Goal: Communication & Community: Answer question/provide support

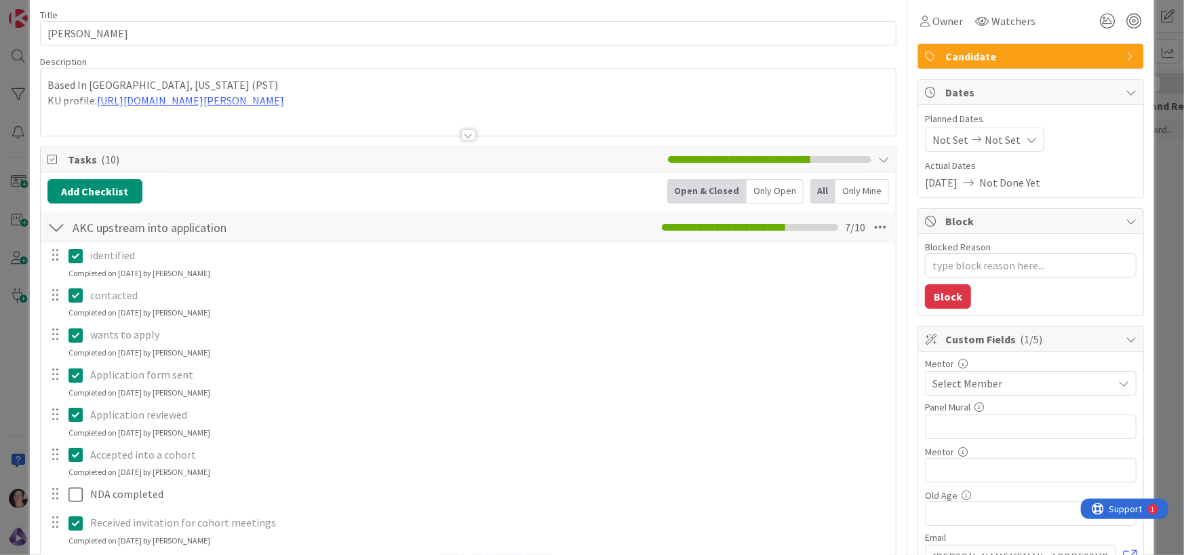
scroll to position [203, 0]
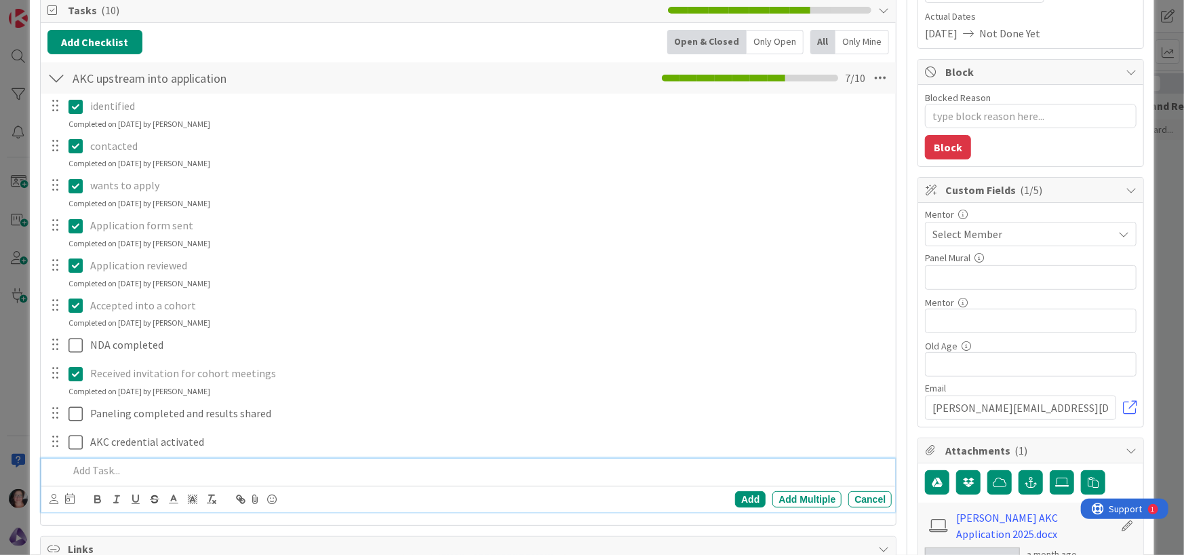
click at [111, 467] on p at bounding box center [478, 471] width 819 height 16
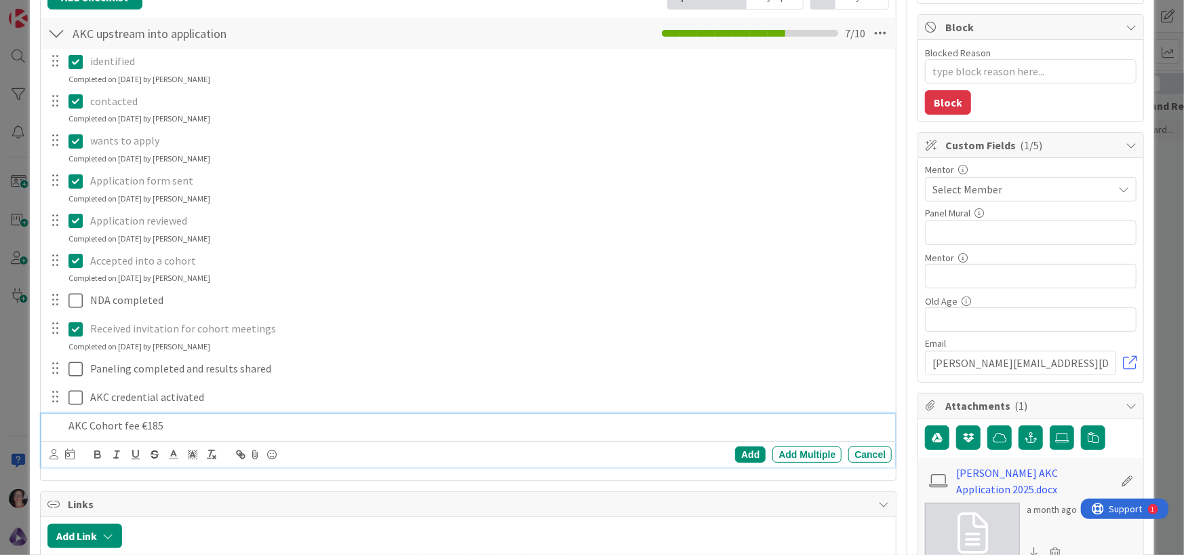
scroll to position [271, 0]
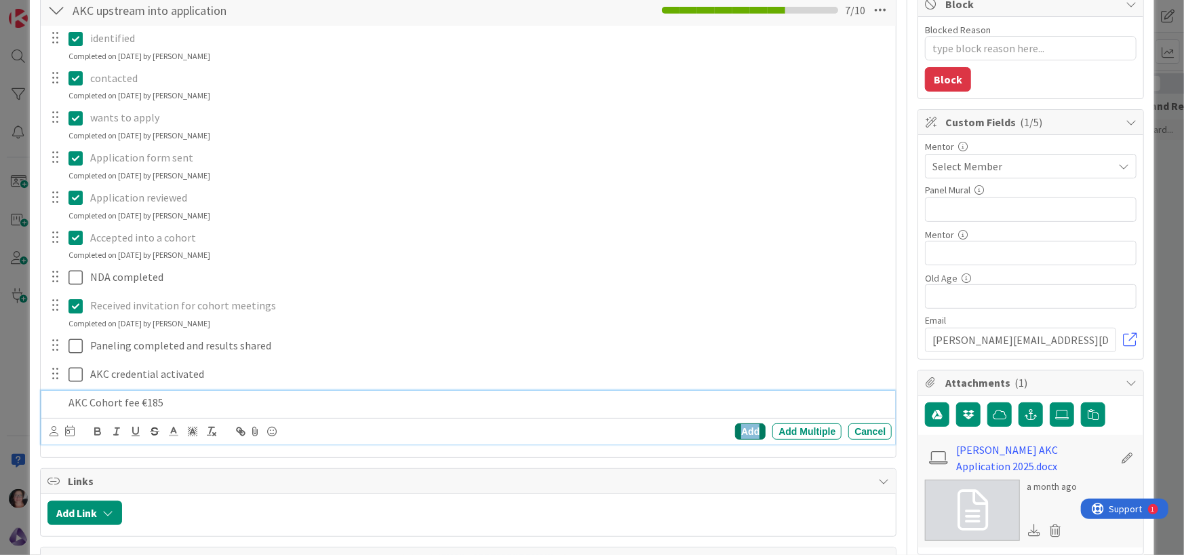
click at [746, 435] on div "Add" at bounding box center [750, 431] width 31 height 16
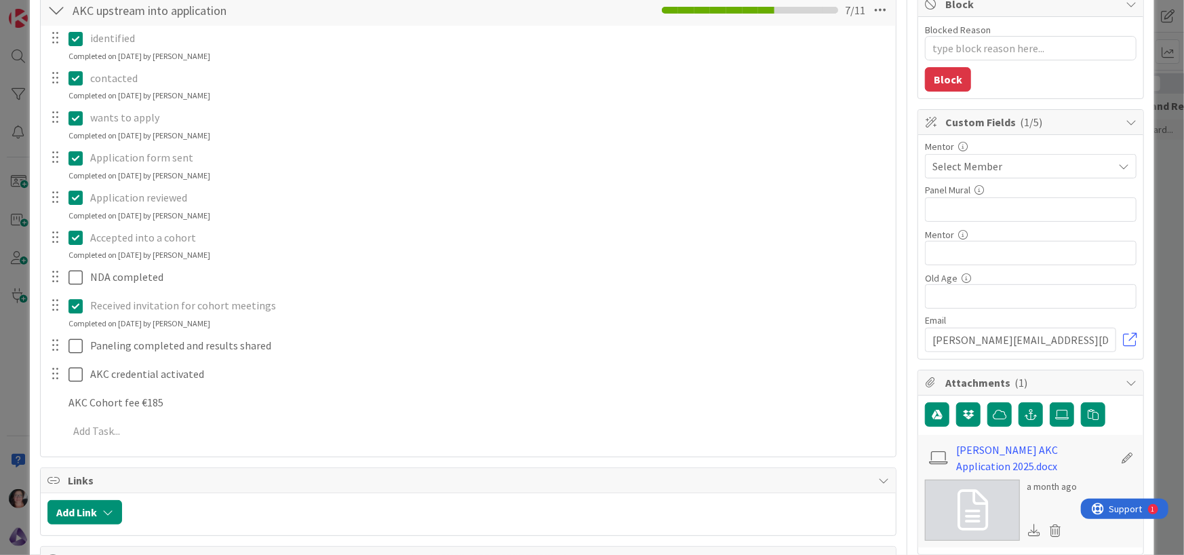
type textarea "x"
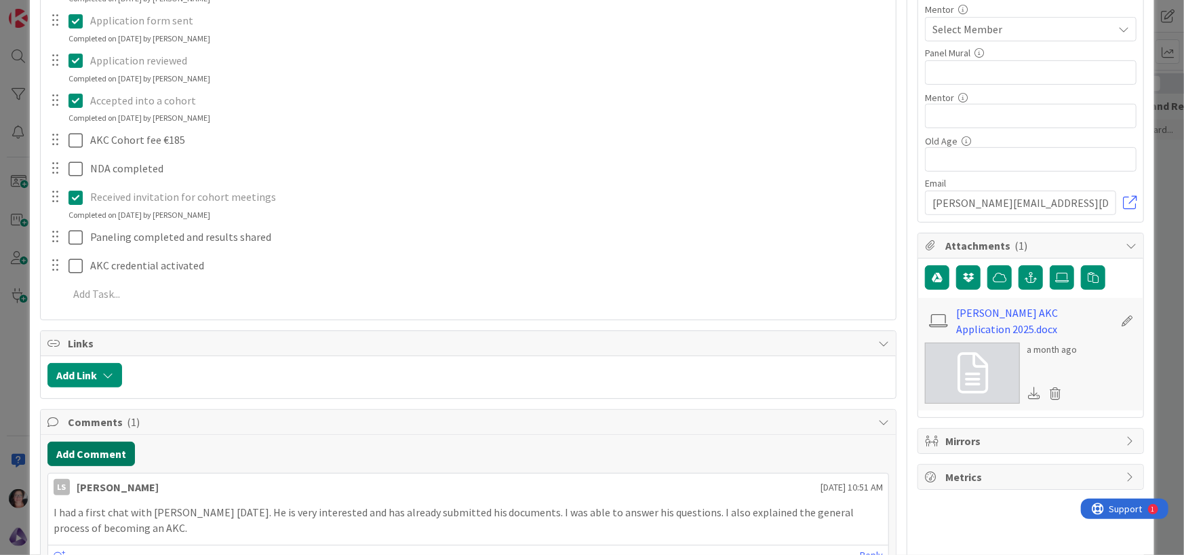
scroll to position [407, 0]
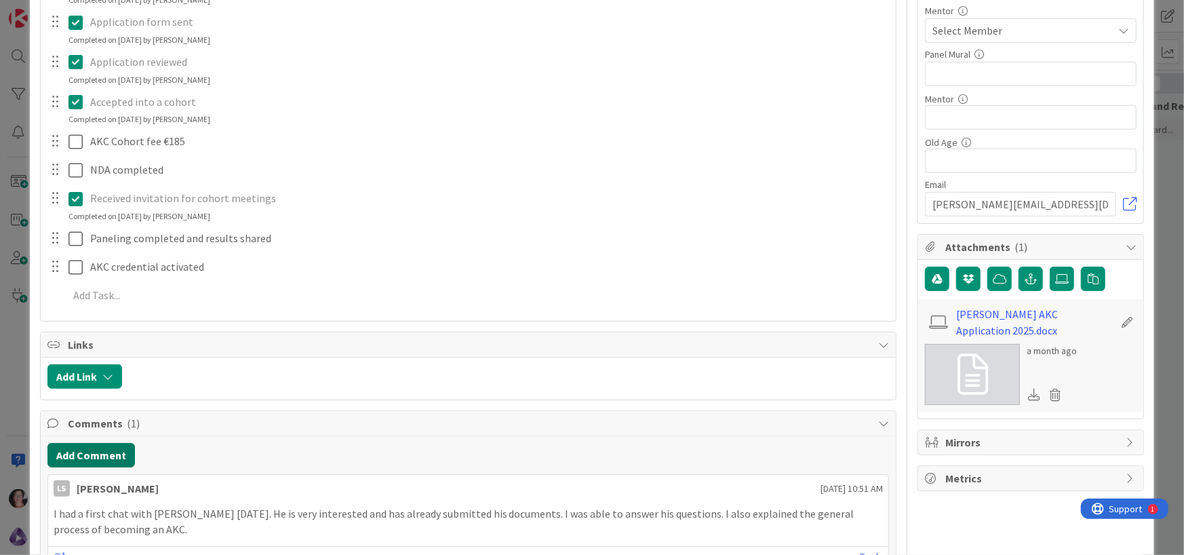
click at [94, 452] on button "Add Comment" at bounding box center [90, 455] width 87 height 24
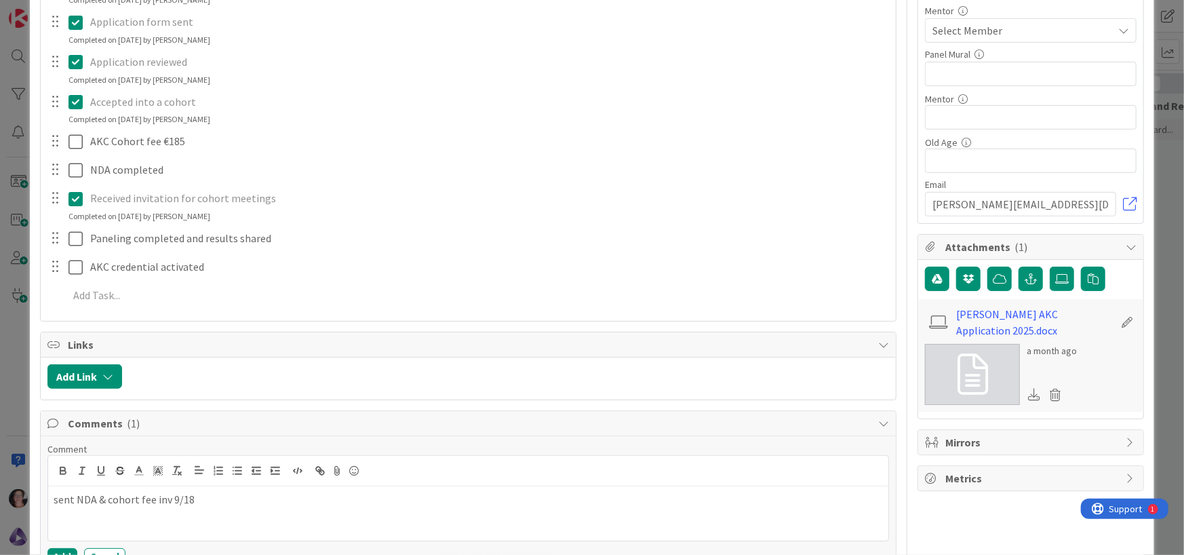
click at [167, 498] on p "sent NDA & cohort fee inv 9/18" at bounding box center [469, 500] width 830 height 16
click at [260, 500] on p "sent NDA & cohort fee inv 9/18" at bounding box center [469, 500] width 830 height 16
drag, startPoint x: 248, startPoint y: 499, endPoint x: 35, endPoint y: 513, distance: 214.2
click at [35, 513] on div "ID 544 Candidate Management Cohort Title 12 / 128 [PERSON_NAME] Description Bas…" at bounding box center [592, 333] width 1125 height 1443
copy p "sent NDA & cohort fee inv 9/18"
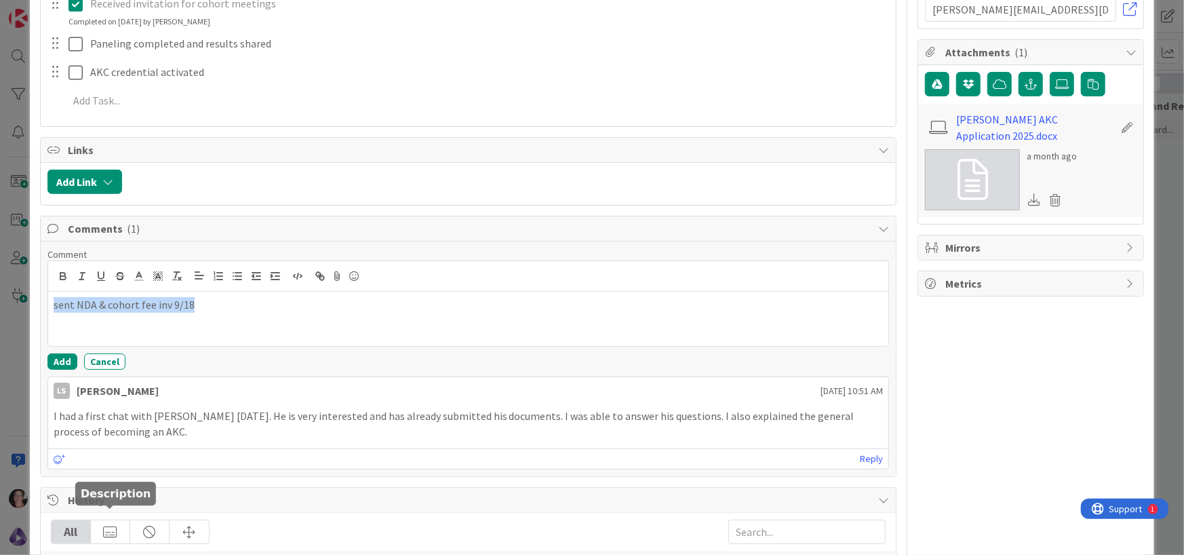
scroll to position [610, 0]
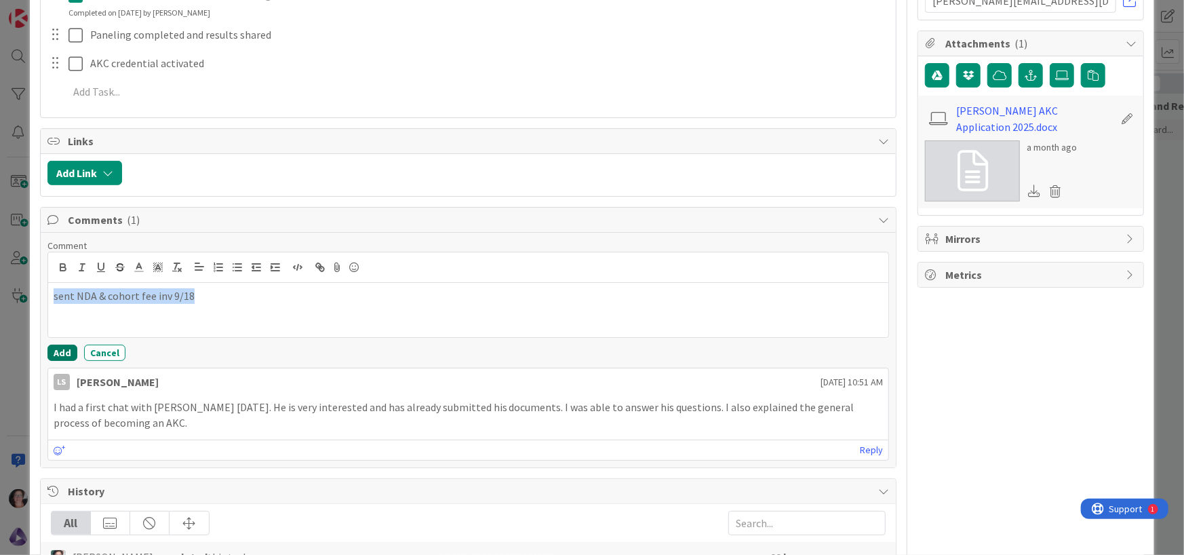
drag, startPoint x: 60, startPoint y: 351, endPoint x: 191, endPoint y: 345, distance: 130.4
click at [69, 348] on button "Add" at bounding box center [62, 353] width 30 height 16
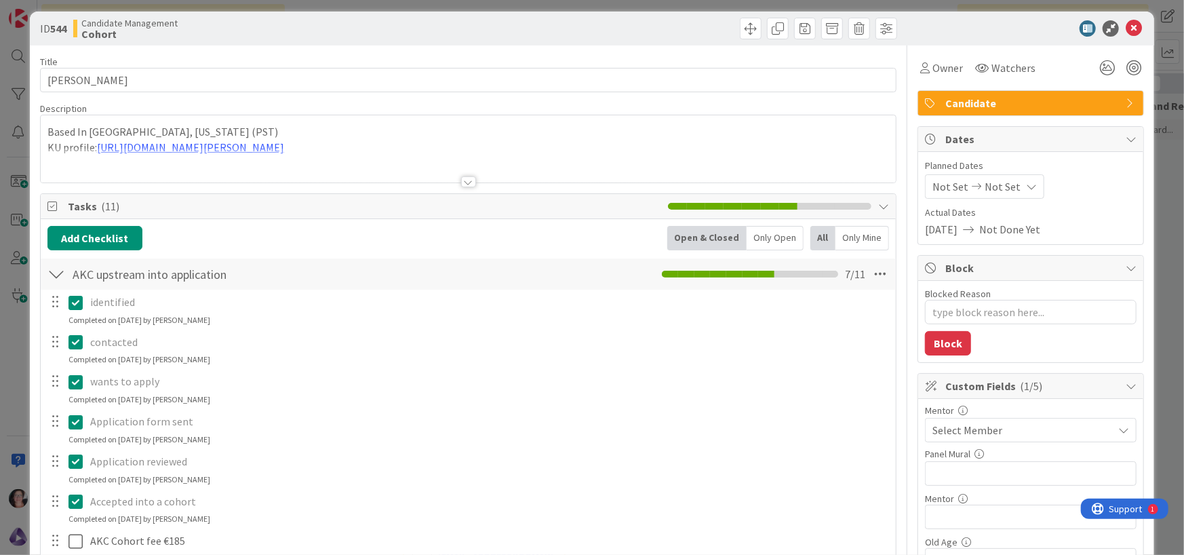
scroll to position [0, 0]
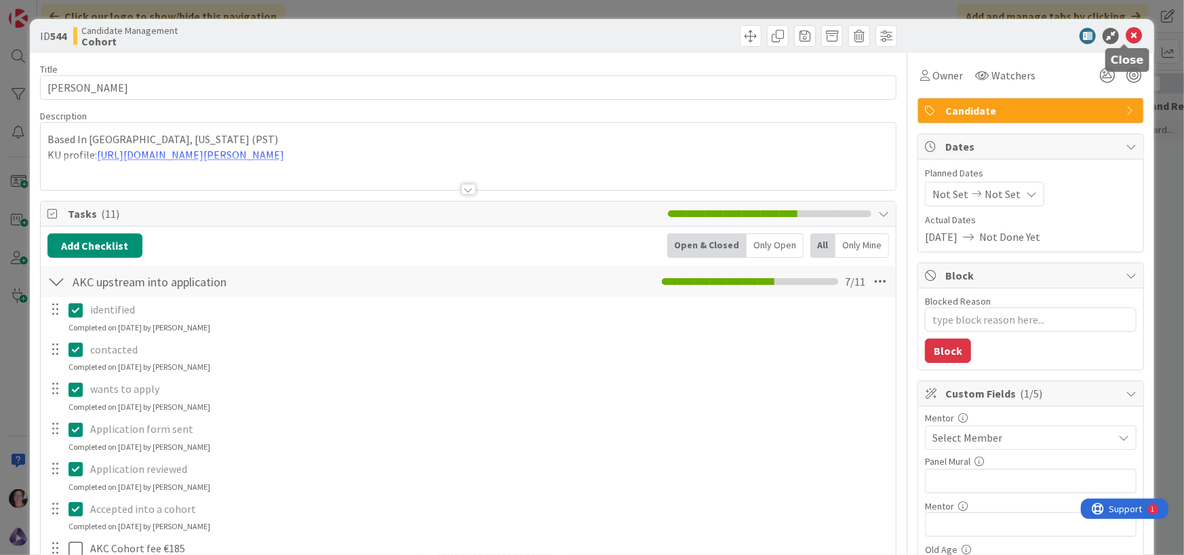
drag, startPoint x: 1127, startPoint y: 33, endPoint x: 1079, endPoint y: 41, distance: 48.2
click at [1126, 33] on icon at bounding box center [1134, 36] width 16 height 16
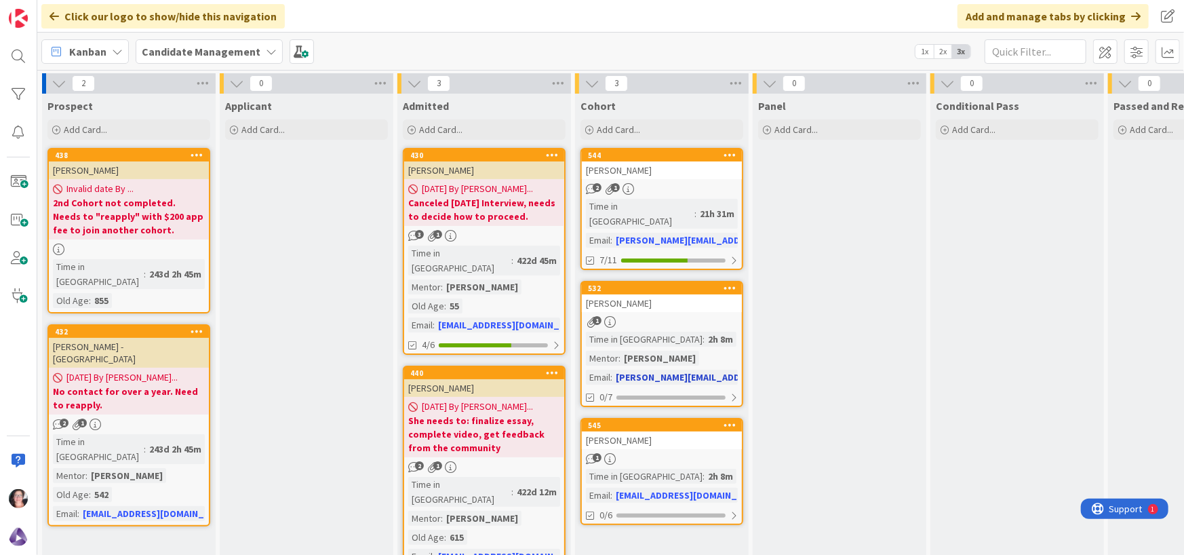
click at [619, 294] on div "[PERSON_NAME]" at bounding box center [662, 303] width 160 height 18
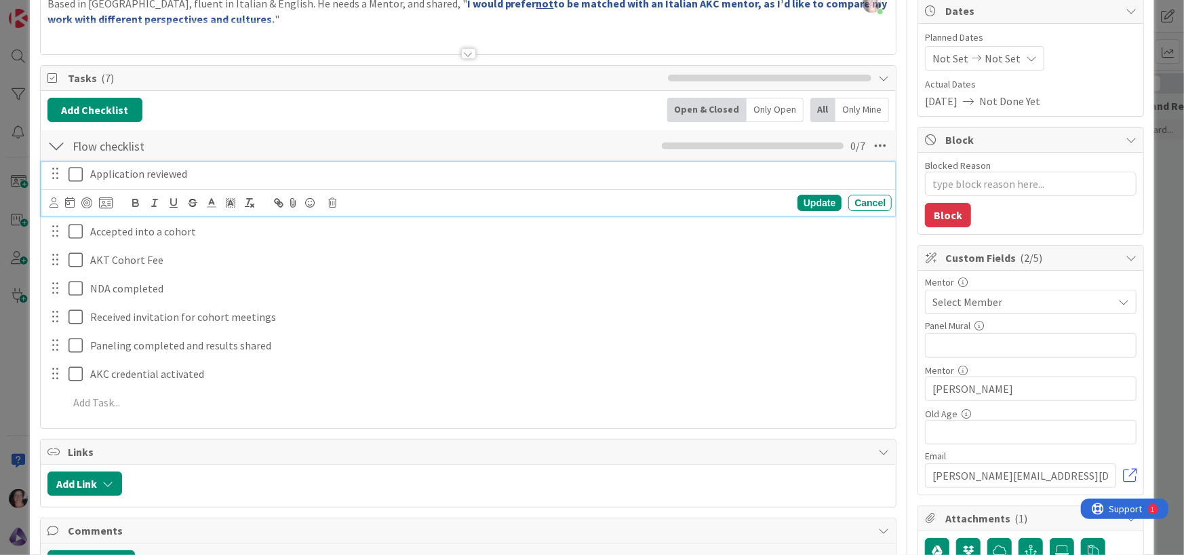
click at [75, 178] on icon at bounding box center [76, 174] width 14 height 16
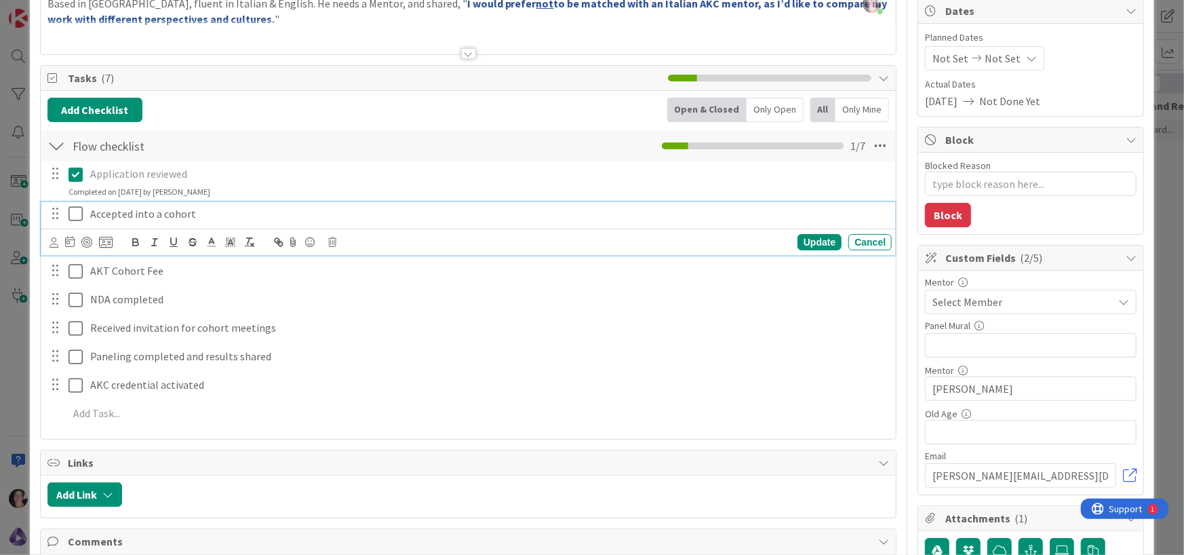
click at [74, 220] on icon at bounding box center [76, 214] width 14 height 16
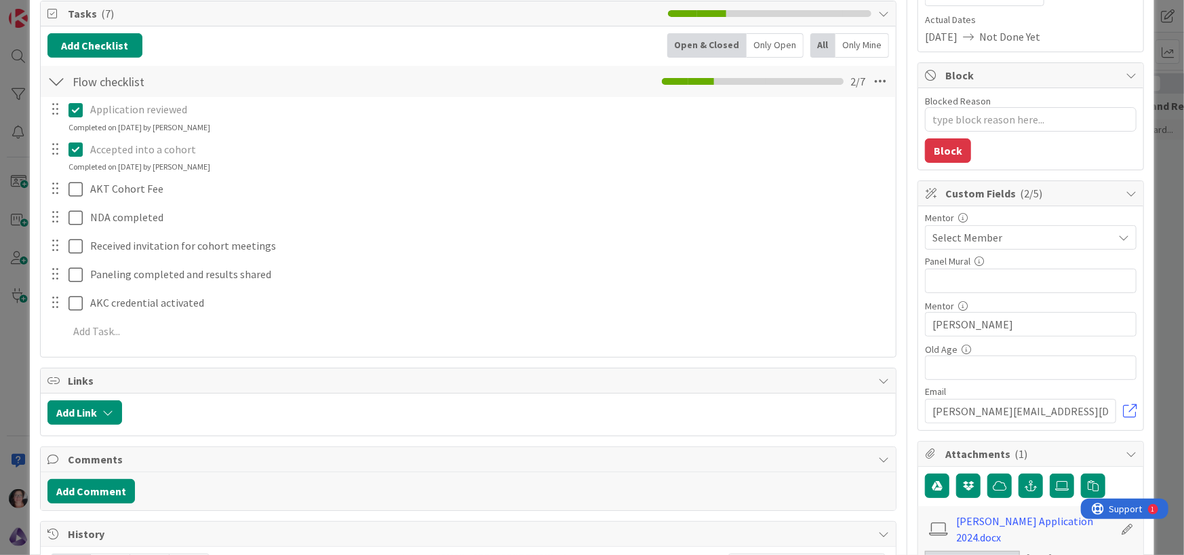
scroll to position [203, 0]
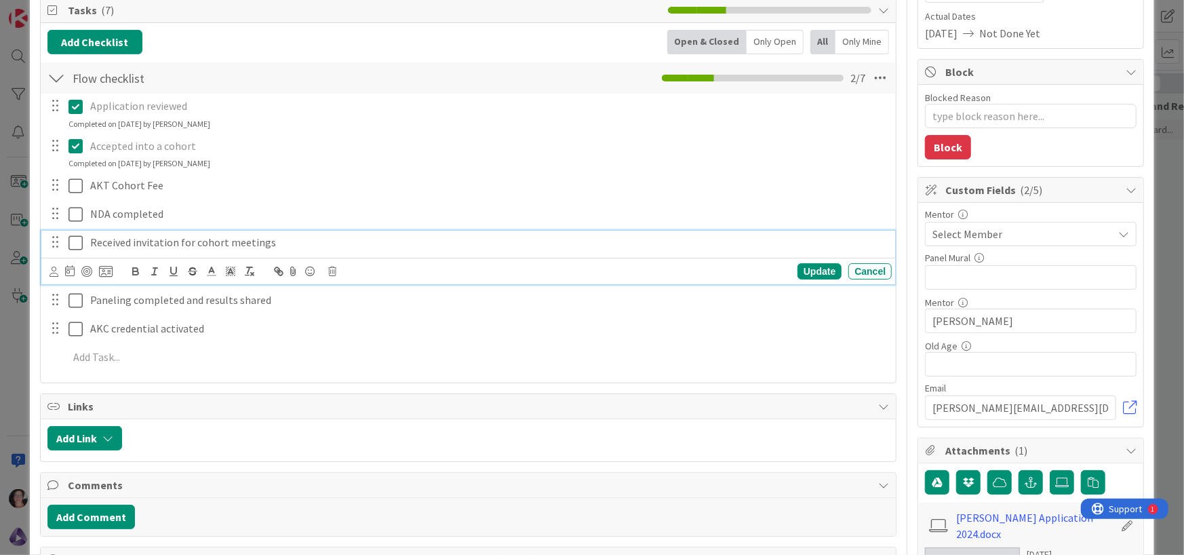
click at [71, 243] on icon at bounding box center [76, 243] width 14 height 16
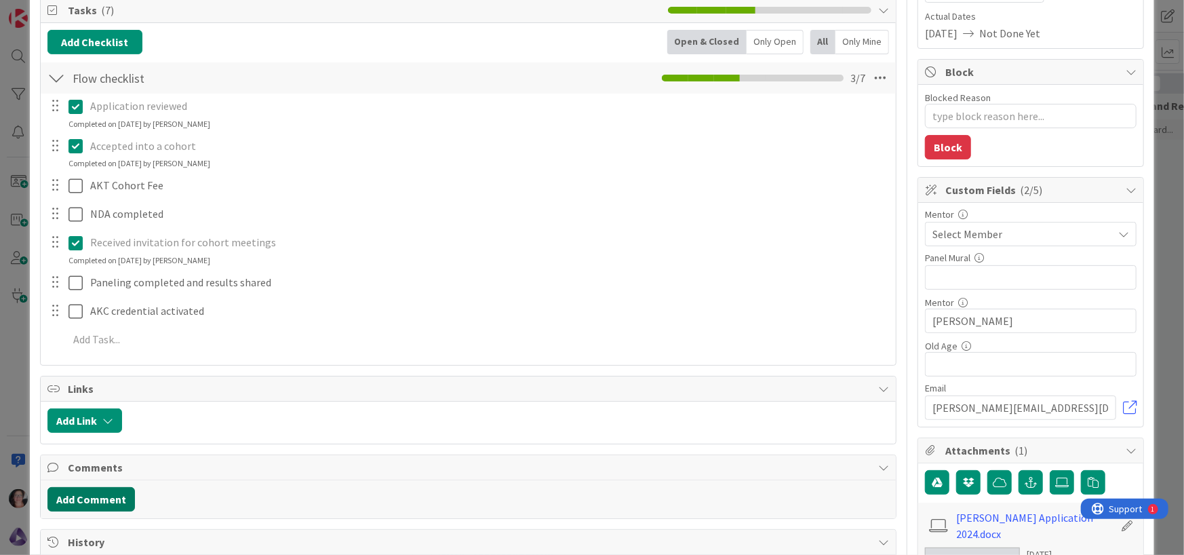
click at [90, 500] on button "Add Comment" at bounding box center [90, 499] width 87 height 24
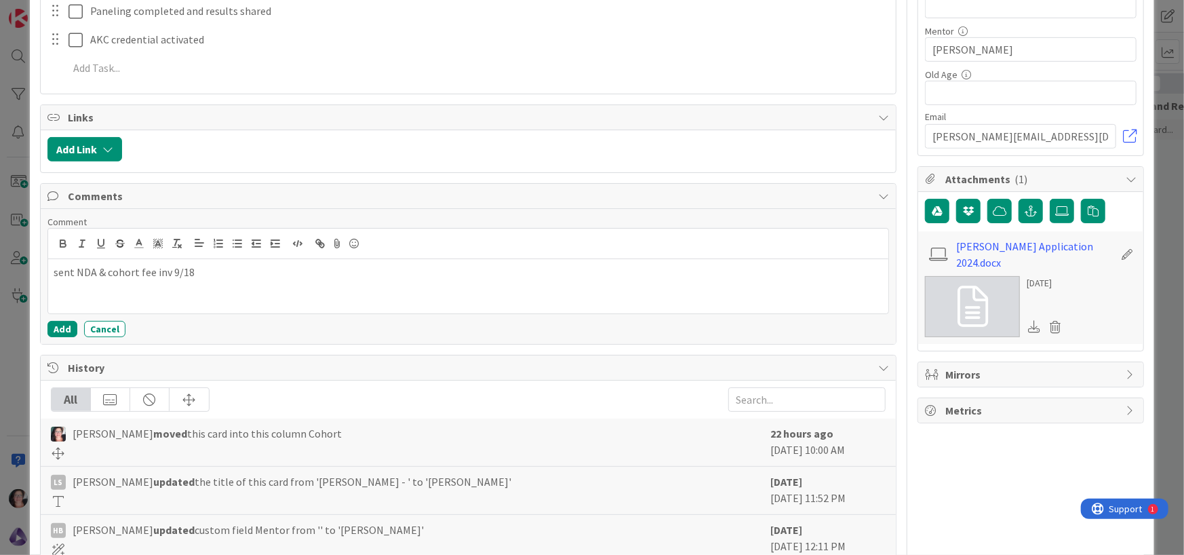
scroll to position [0, 0]
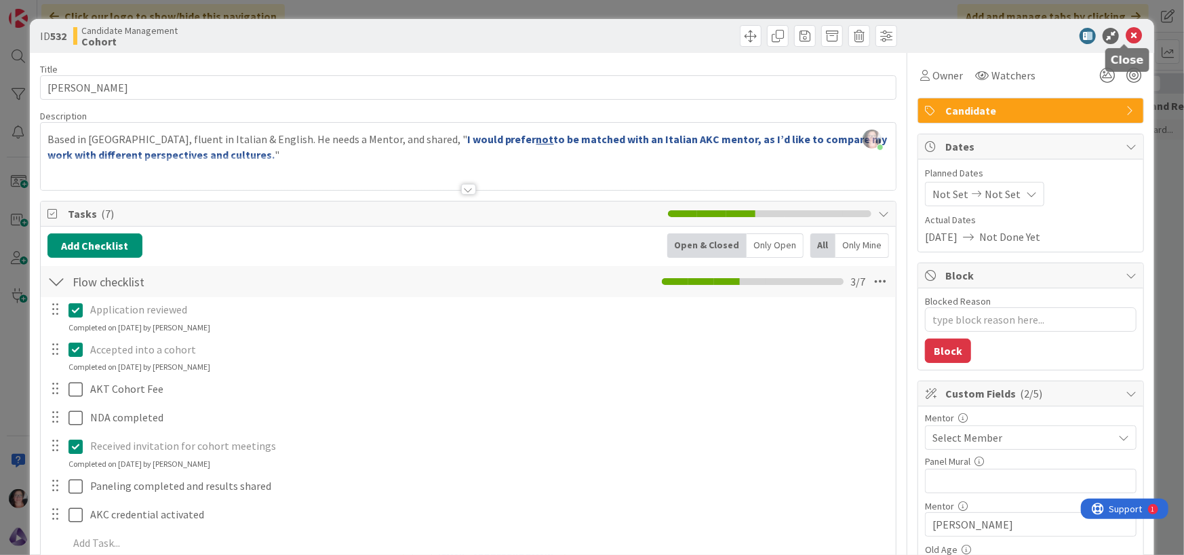
click at [1126, 31] on icon at bounding box center [1134, 36] width 16 height 16
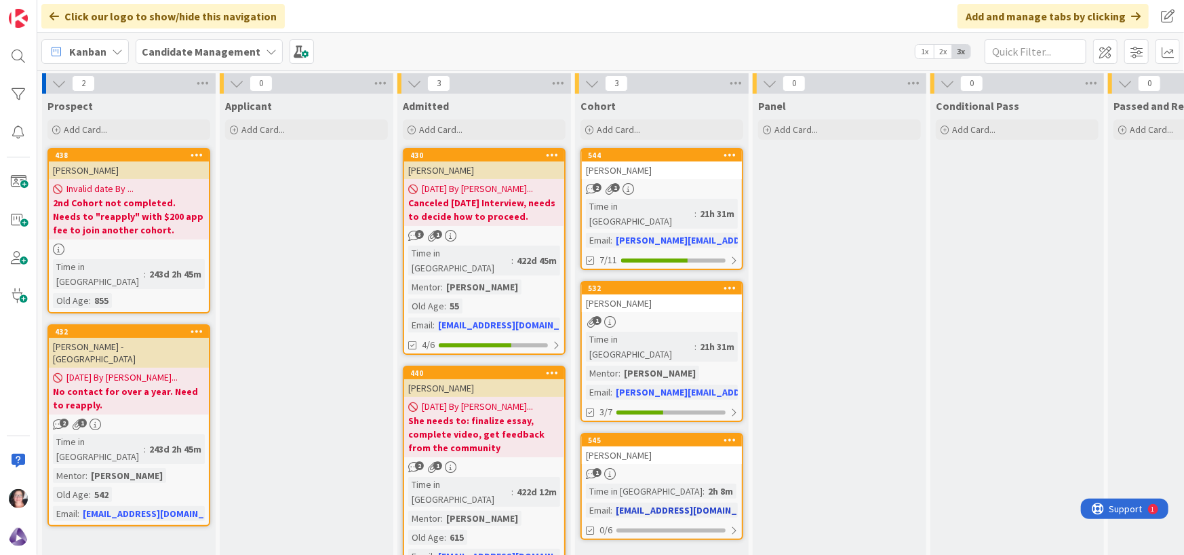
click at [617, 446] on div "[PERSON_NAME]" at bounding box center [662, 455] width 160 height 18
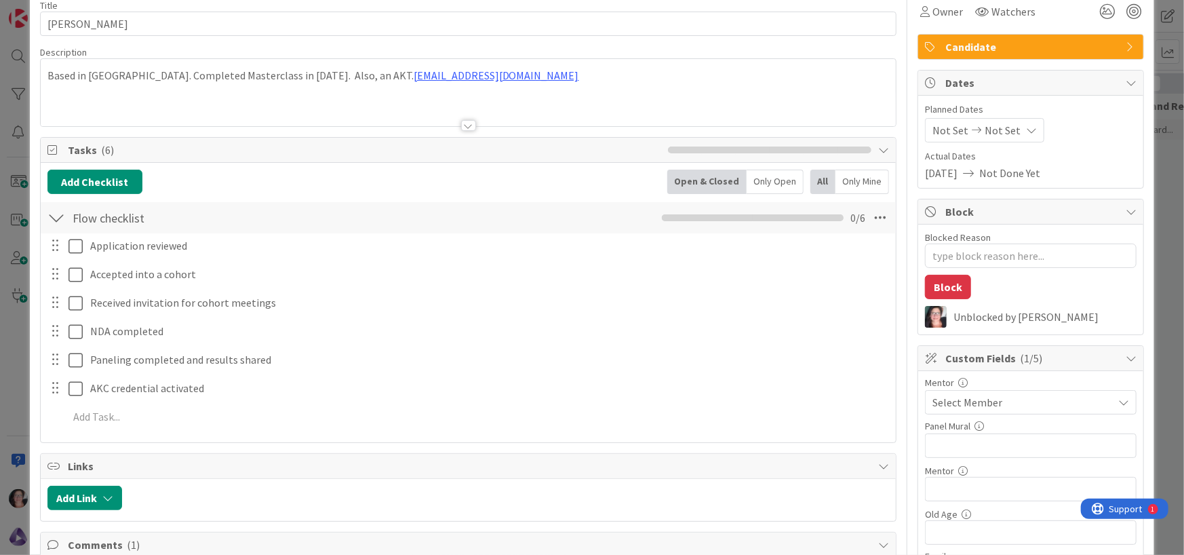
scroll to position [68, 0]
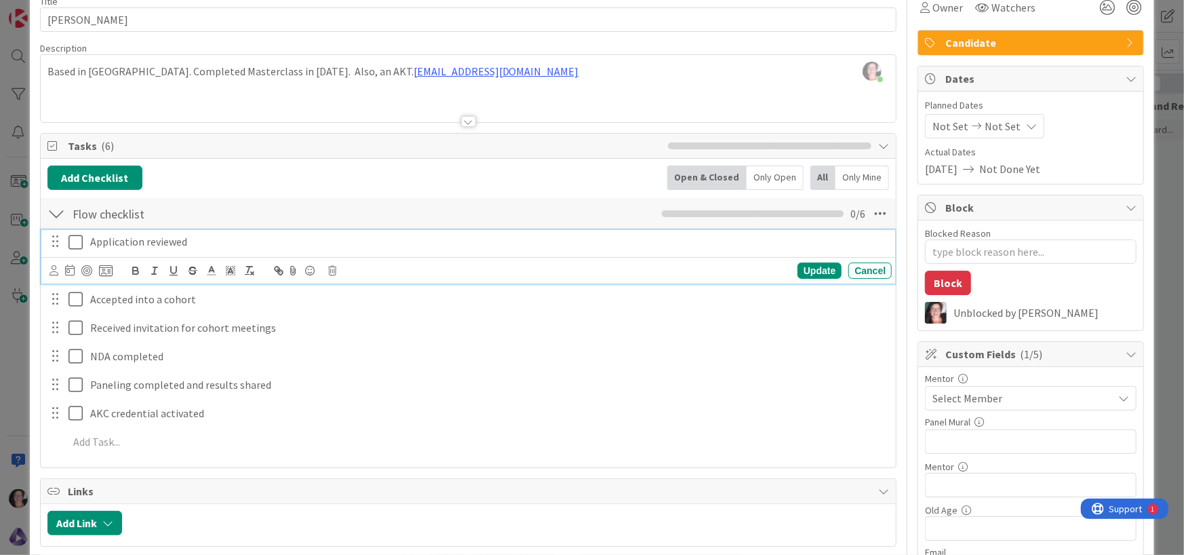
click at [75, 237] on icon at bounding box center [76, 242] width 14 height 16
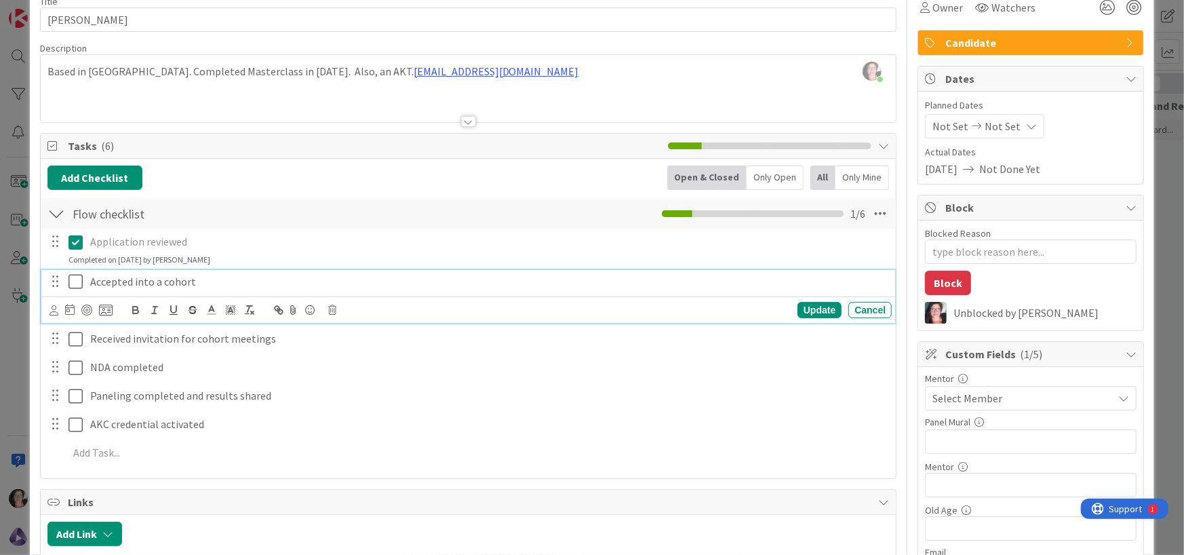
click at [74, 286] on icon at bounding box center [76, 281] width 14 height 16
type textarea "x"
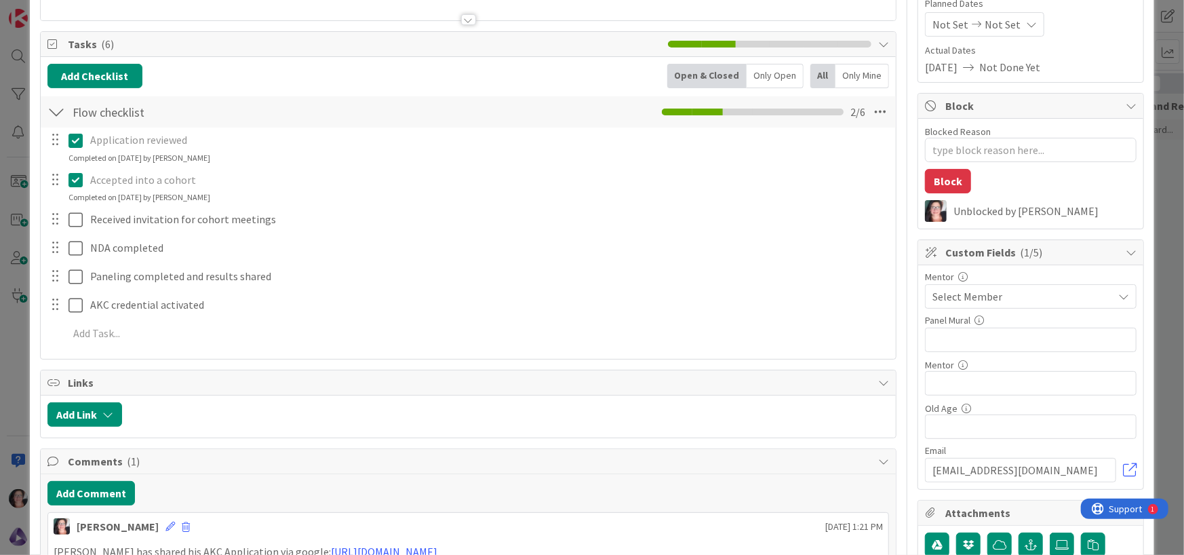
scroll to position [203, 0]
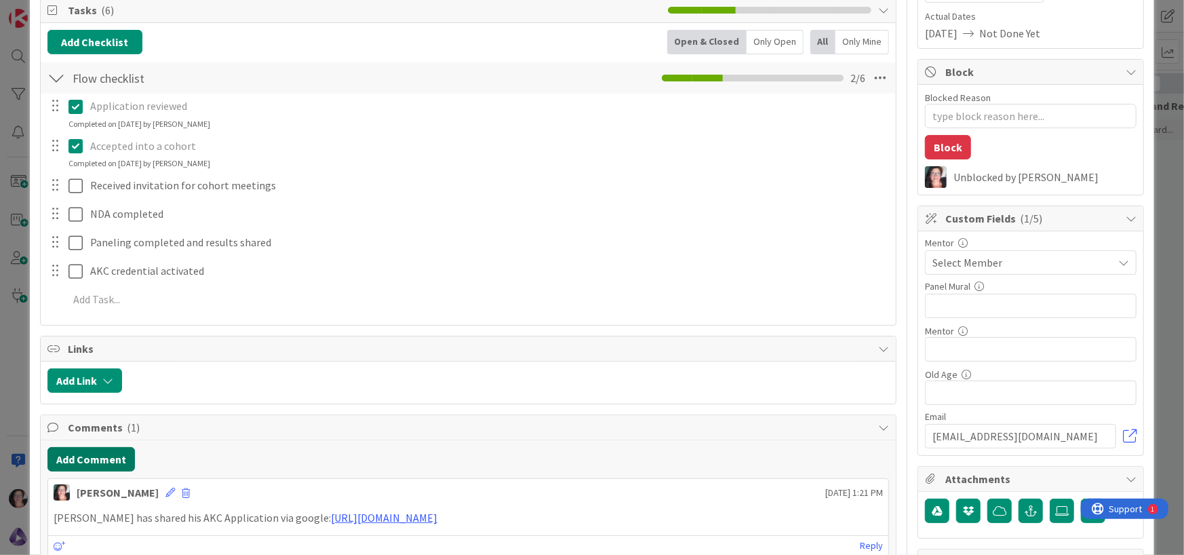
click at [95, 456] on button "Add Comment" at bounding box center [90, 459] width 87 height 24
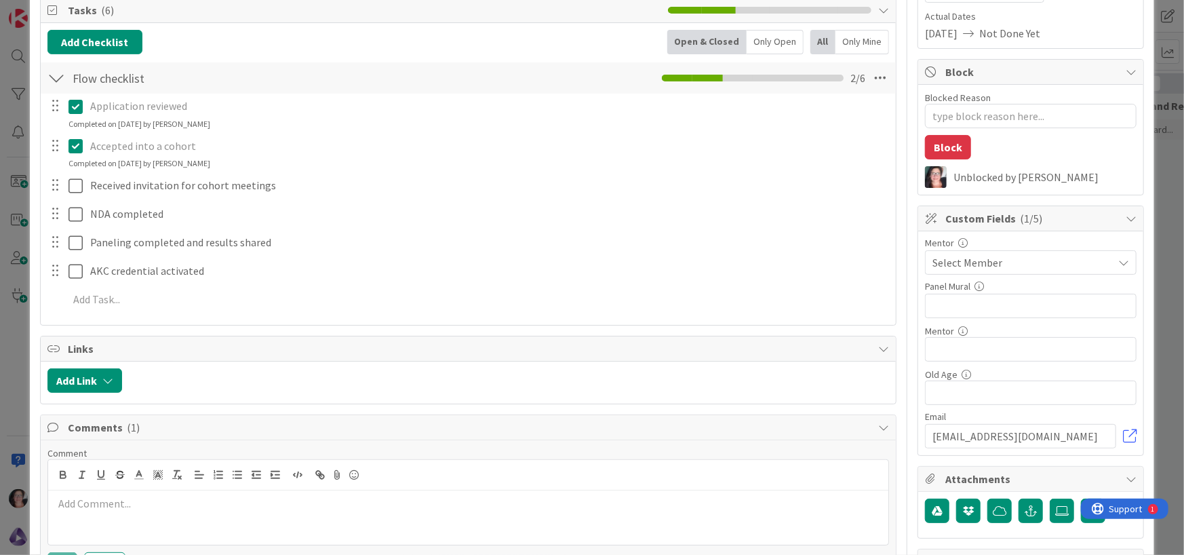
click at [94, 507] on p at bounding box center [469, 504] width 830 height 16
click at [113, 510] on div at bounding box center [468, 517] width 841 height 54
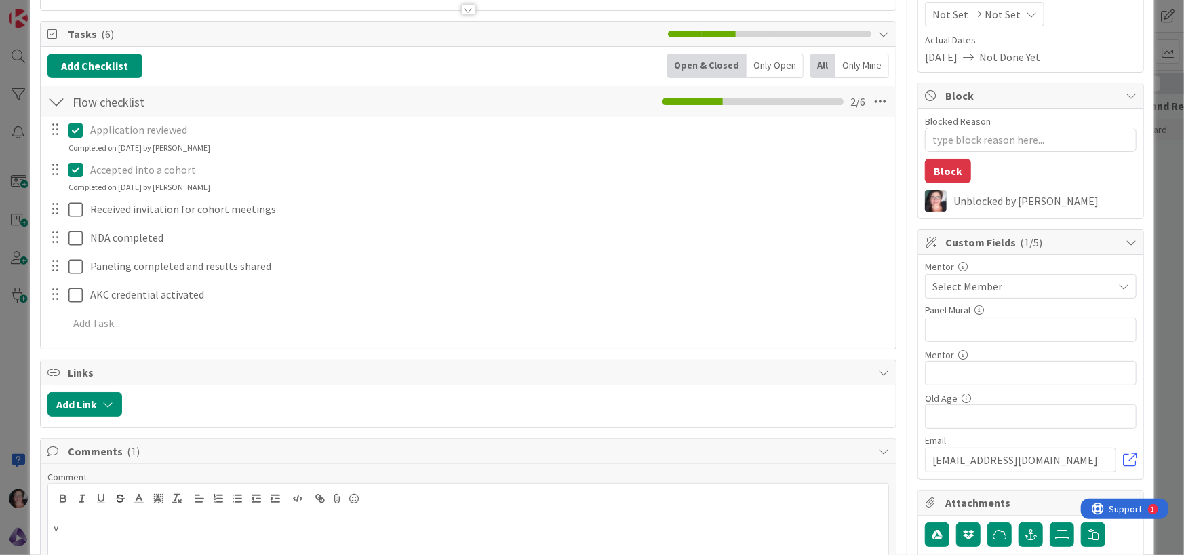
scroll to position [271, 0]
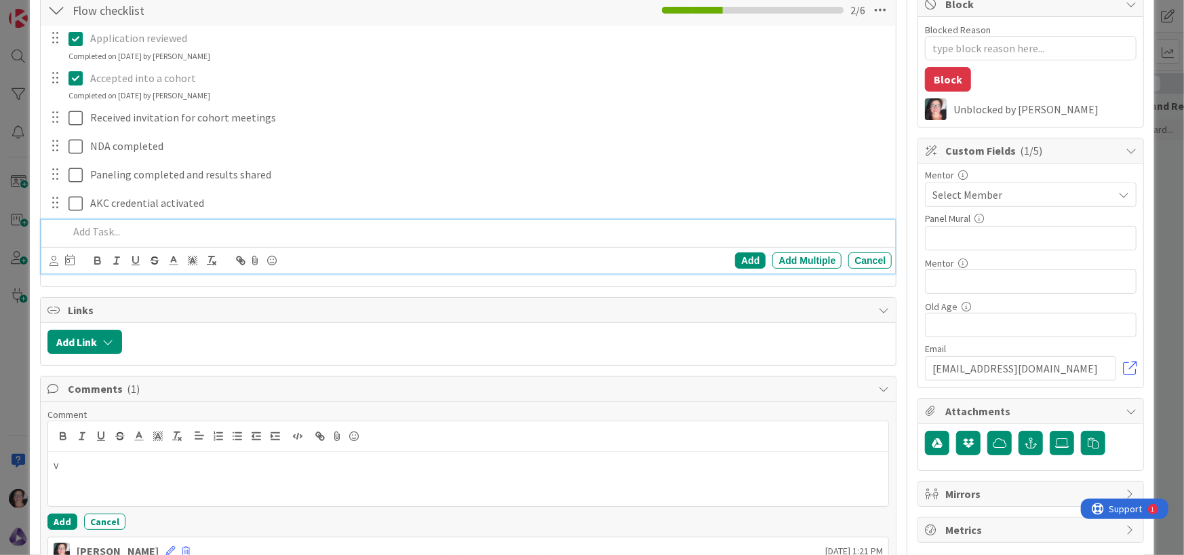
click at [102, 235] on p at bounding box center [478, 232] width 819 height 16
click at [743, 252] on div "Add" at bounding box center [750, 260] width 31 height 16
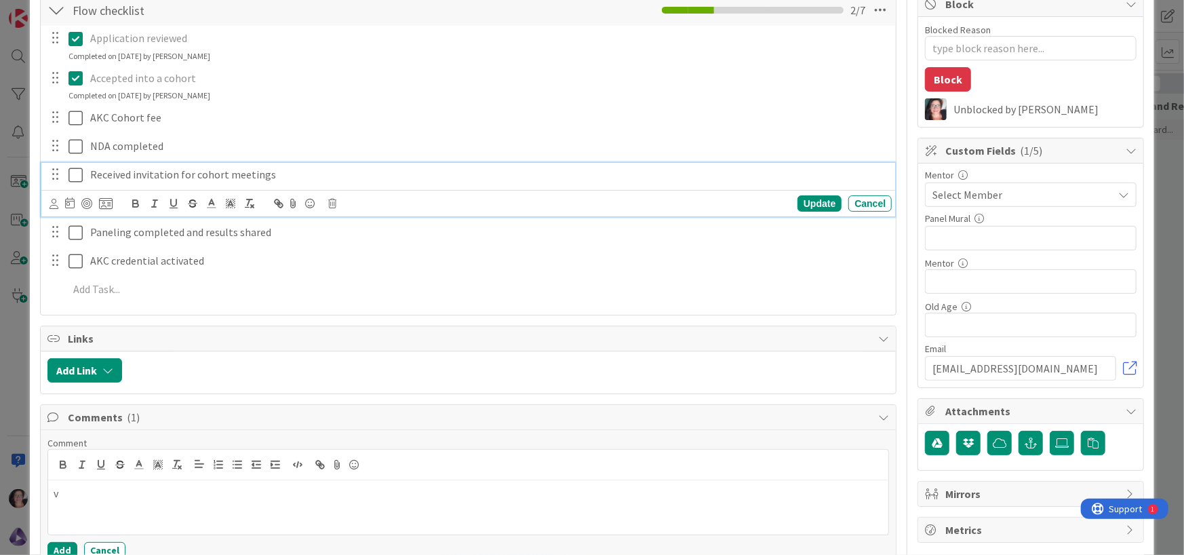
drag, startPoint x: 76, startPoint y: 176, endPoint x: 163, endPoint y: 176, distance: 86.8
click at [76, 176] on icon at bounding box center [76, 175] width 14 height 16
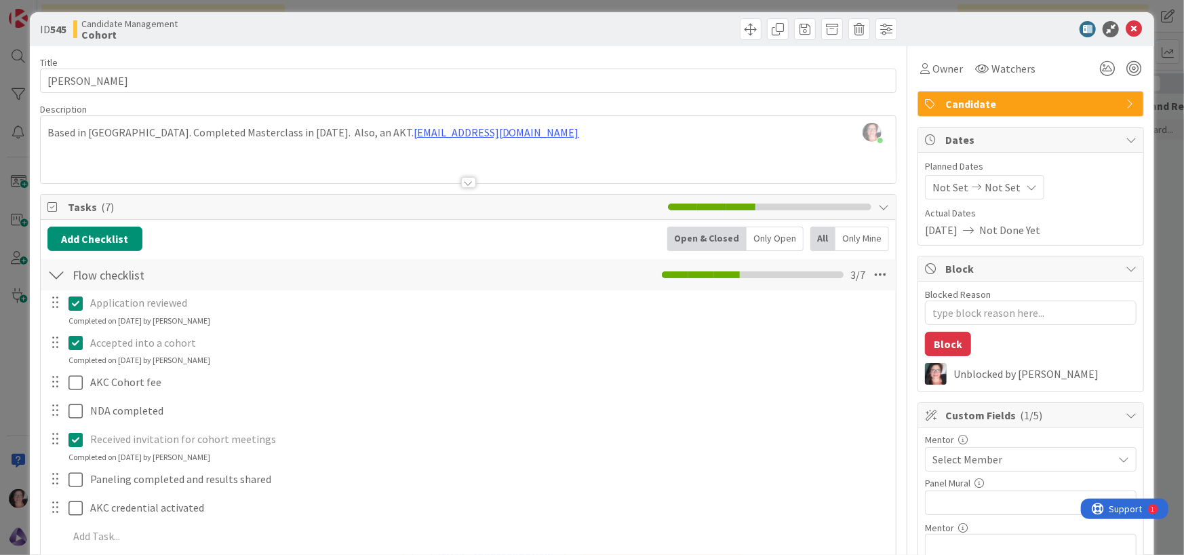
scroll to position [0, 0]
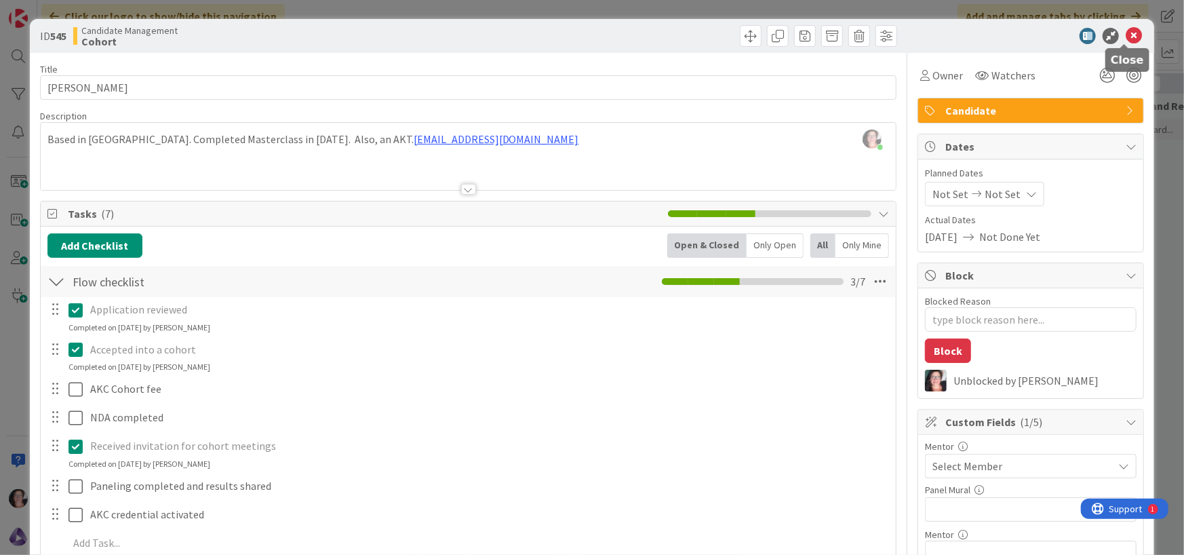
drag, startPoint x: 1128, startPoint y: 39, endPoint x: 1094, endPoint y: 48, distance: 35.2
click at [1126, 38] on icon at bounding box center [1134, 36] width 16 height 16
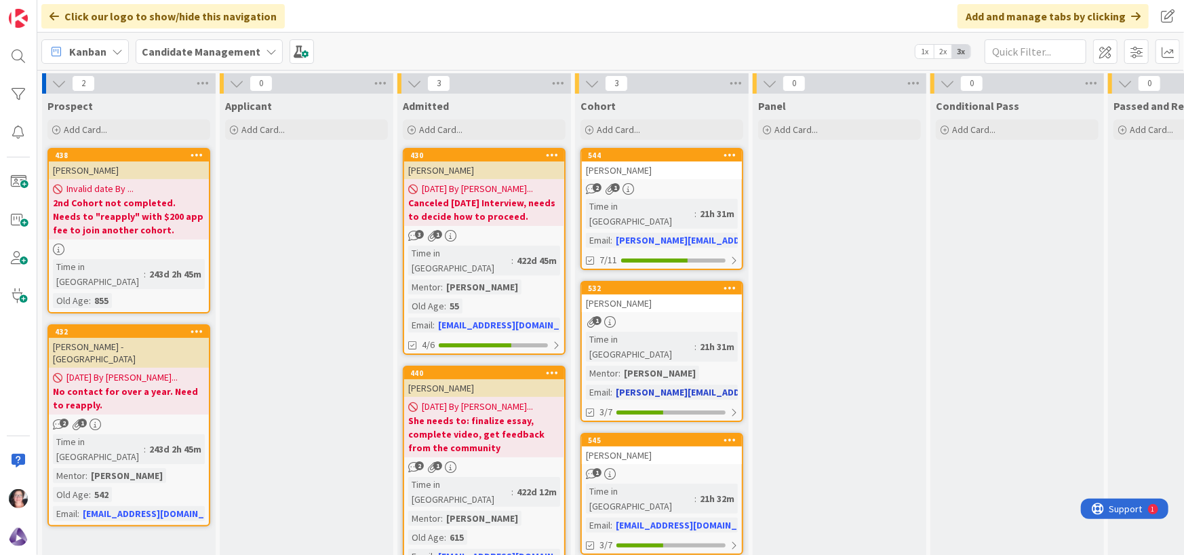
click at [619, 294] on div "[PERSON_NAME]" at bounding box center [662, 303] width 160 height 18
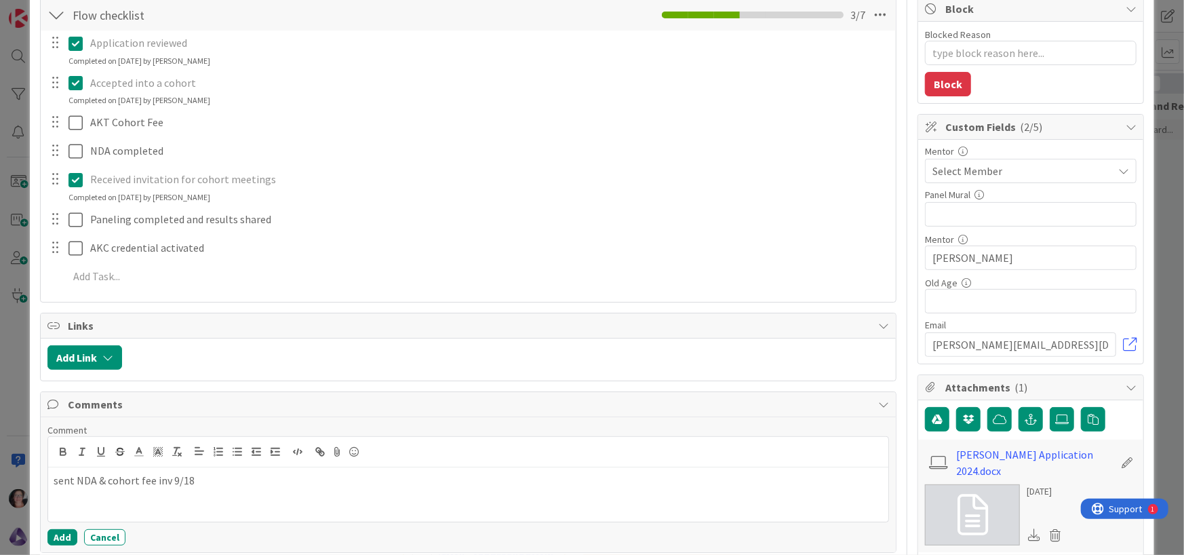
scroll to position [339, 0]
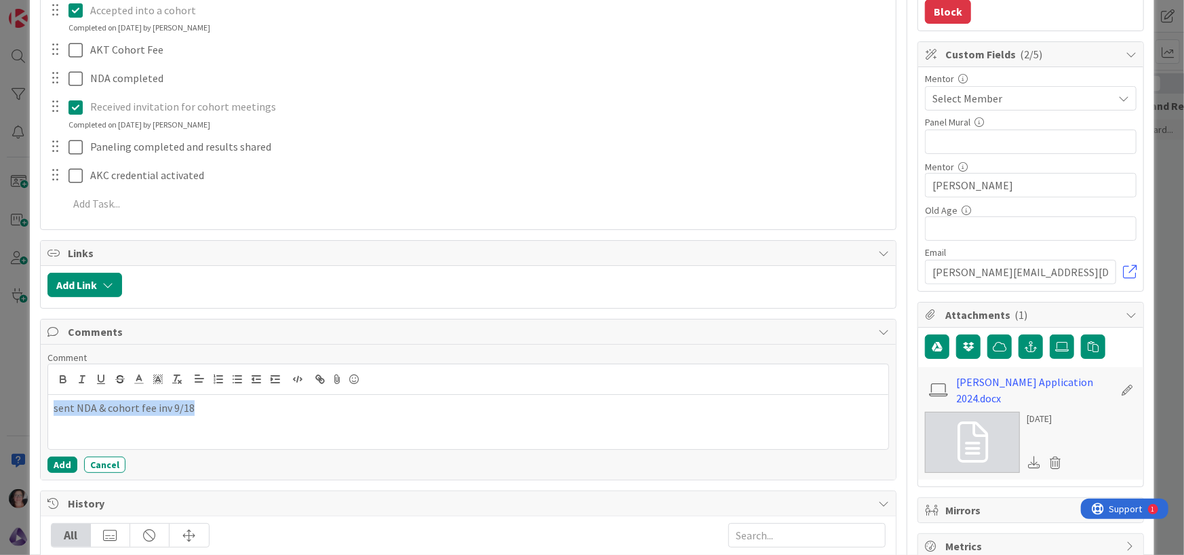
drag, startPoint x: 197, startPoint y: 407, endPoint x: 34, endPoint y: 408, distance: 162.8
click at [34, 408] on div "ID 532 Candidate Management Cohort Title 13 / 128 [PERSON_NAME] Description [PE…" at bounding box center [592, 272] width 1125 height 1184
copy p "sent NDA & cohort fee inv 9/18"
click at [61, 464] on button "Add" at bounding box center [62, 464] width 30 height 16
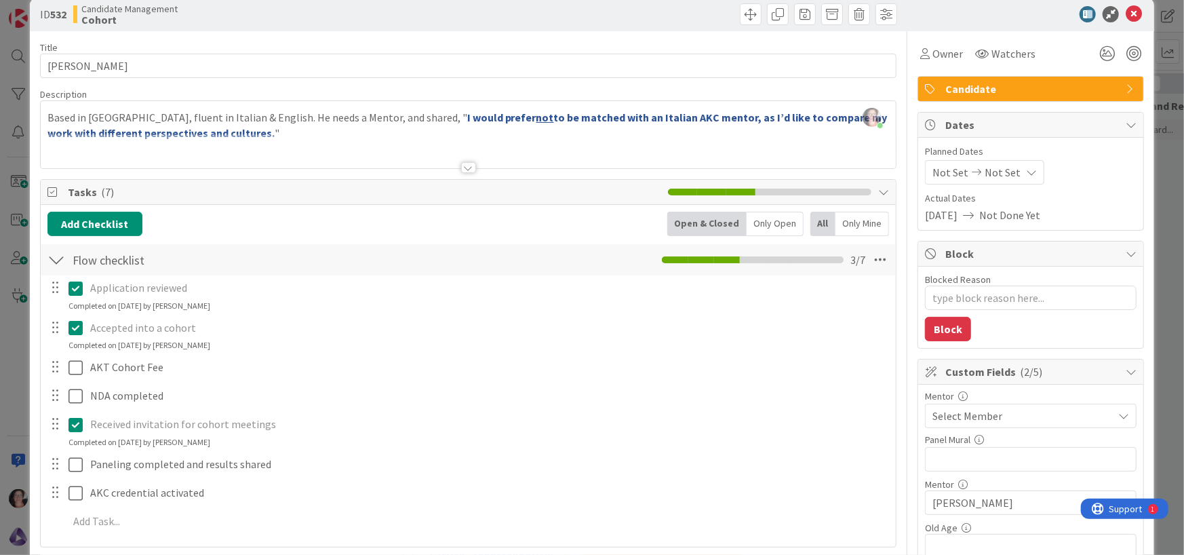
scroll to position [0, 0]
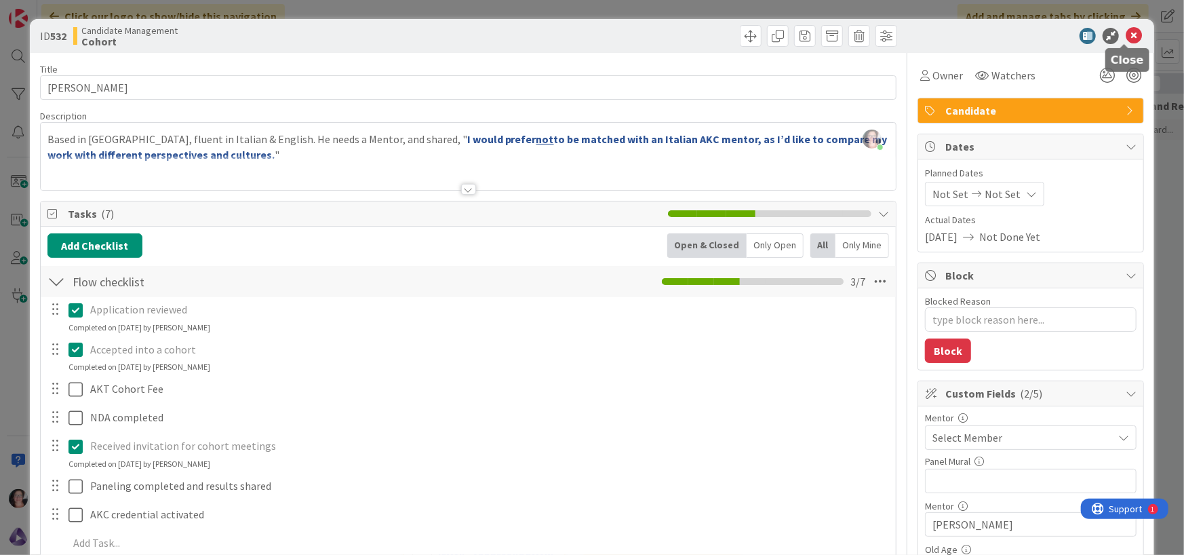
drag, startPoint x: 1123, startPoint y: 33, endPoint x: 1041, endPoint y: 98, distance: 104.3
click at [1126, 35] on icon at bounding box center [1134, 36] width 16 height 16
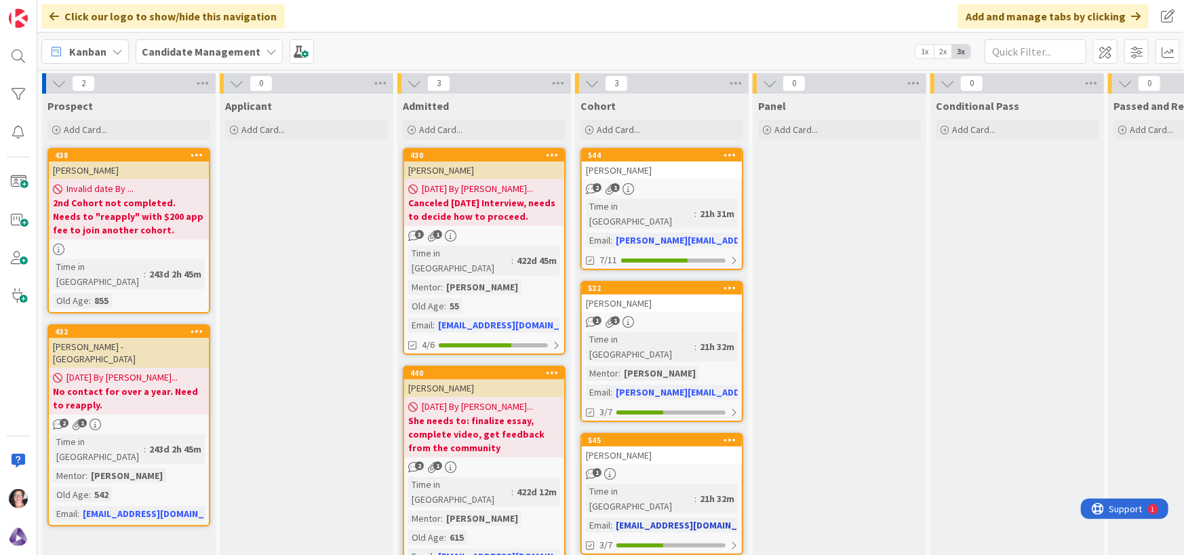
click at [614, 446] on div "[PERSON_NAME]" at bounding box center [662, 455] width 160 height 18
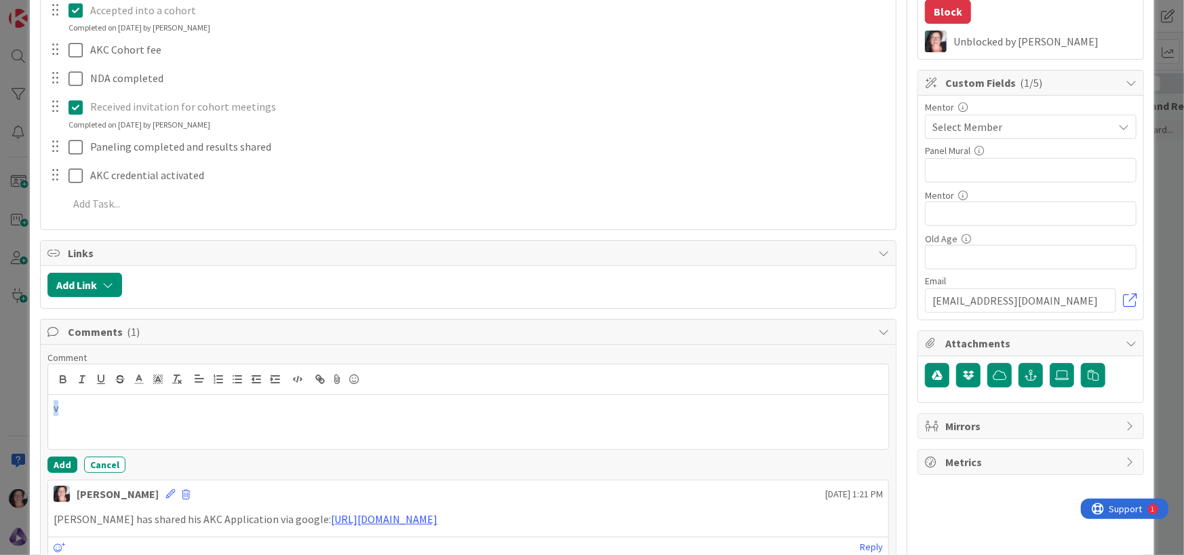
drag, startPoint x: 39, startPoint y: 402, endPoint x: 22, endPoint y: 402, distance: 17.0
click at [22, 402] on div "ID 545 Candidate Management Cohort Title 12 / 128 [PERSON_NAME] Description [PE…" at bounding box center [592, 277] width 1184 height 555
click at [387, 454] on div "Comment sent NDA & cohort fee inv 9/18 Add Cancel" at bounding box center [468, 411] width 842 height 121
click at [53, 461] on button "Add" at bounding box center [62, 464] width 30 height 16
type textarea "x"
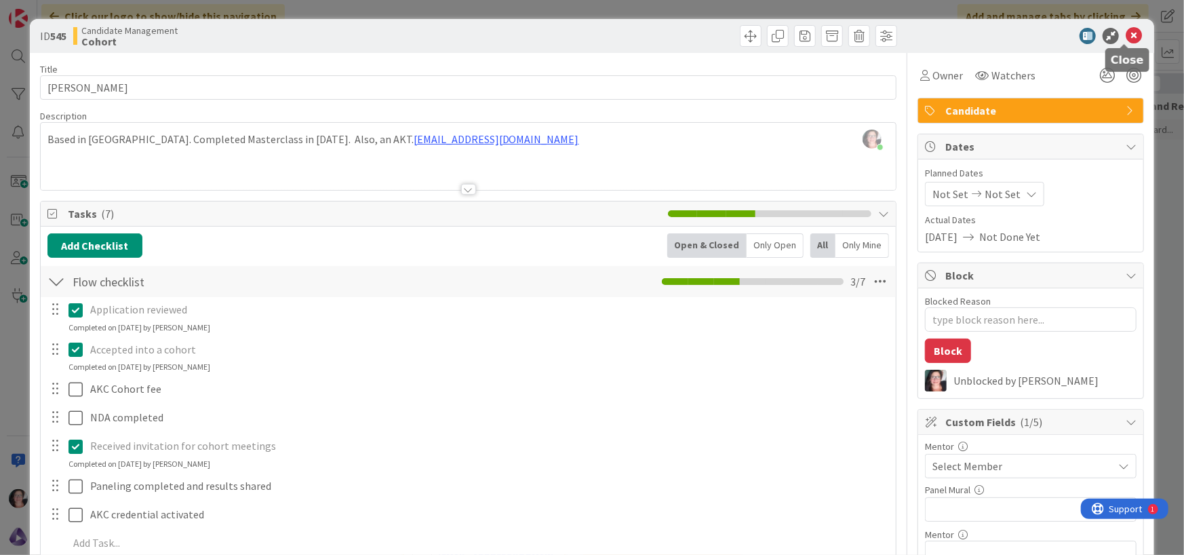
drag, startPoint x: 1123, startPoint y: 36, endPoint x: 971, endPoint y: 60, distance: 153.8
click at [1126, 38] on icon at bounding box center [1134, 36] width 16 height 16
